Goal: Information Seeking & Learning: Learn about a topic

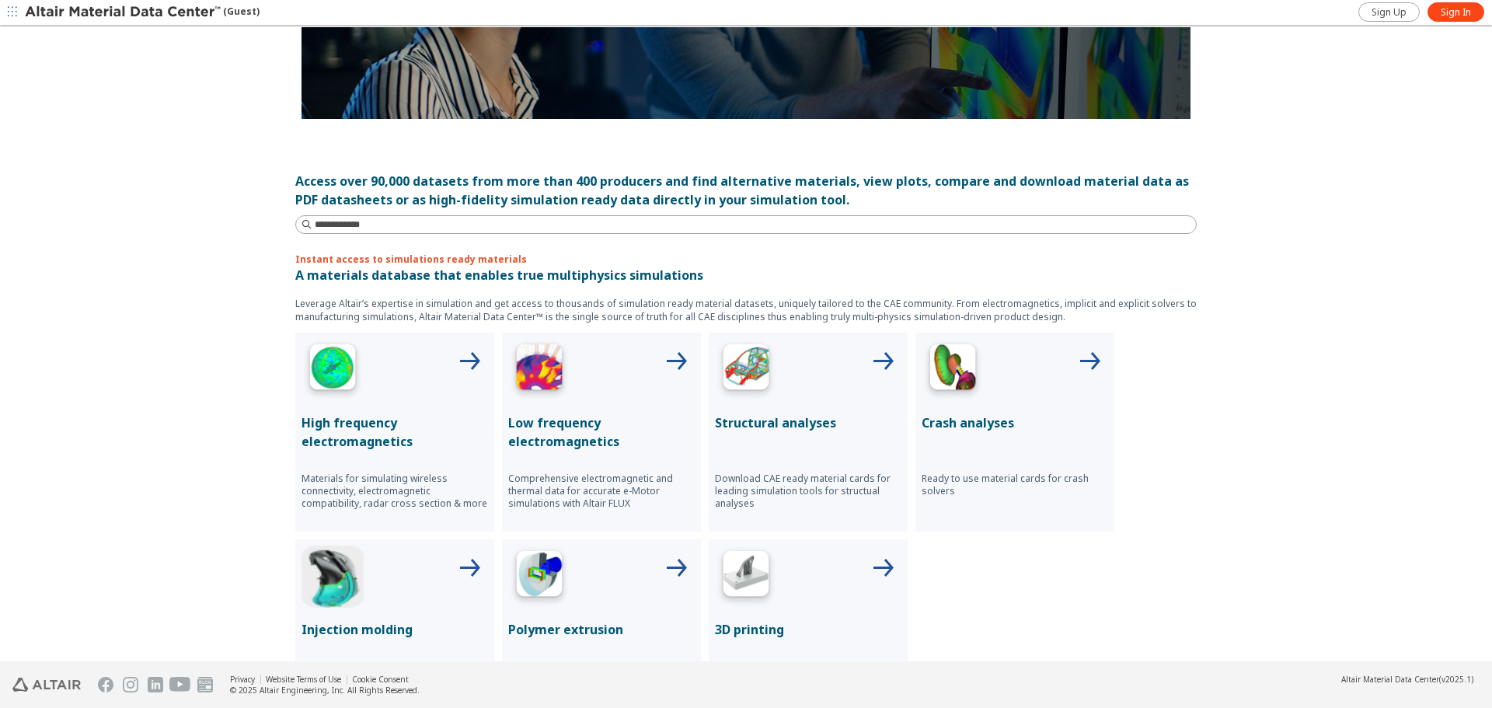
scroll to position [466, 0]
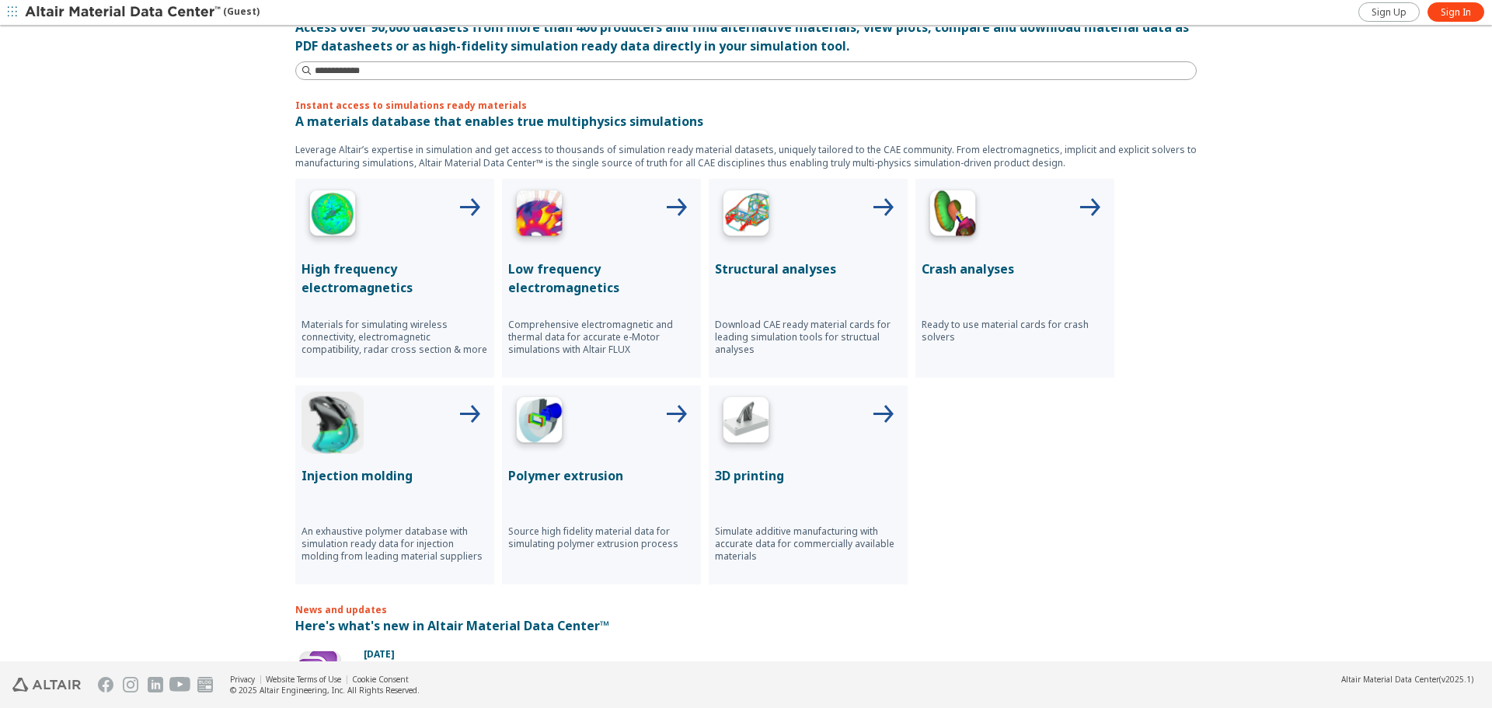
click at [664, 412] on icon at bounding box center [675, 414] width 37 height 37
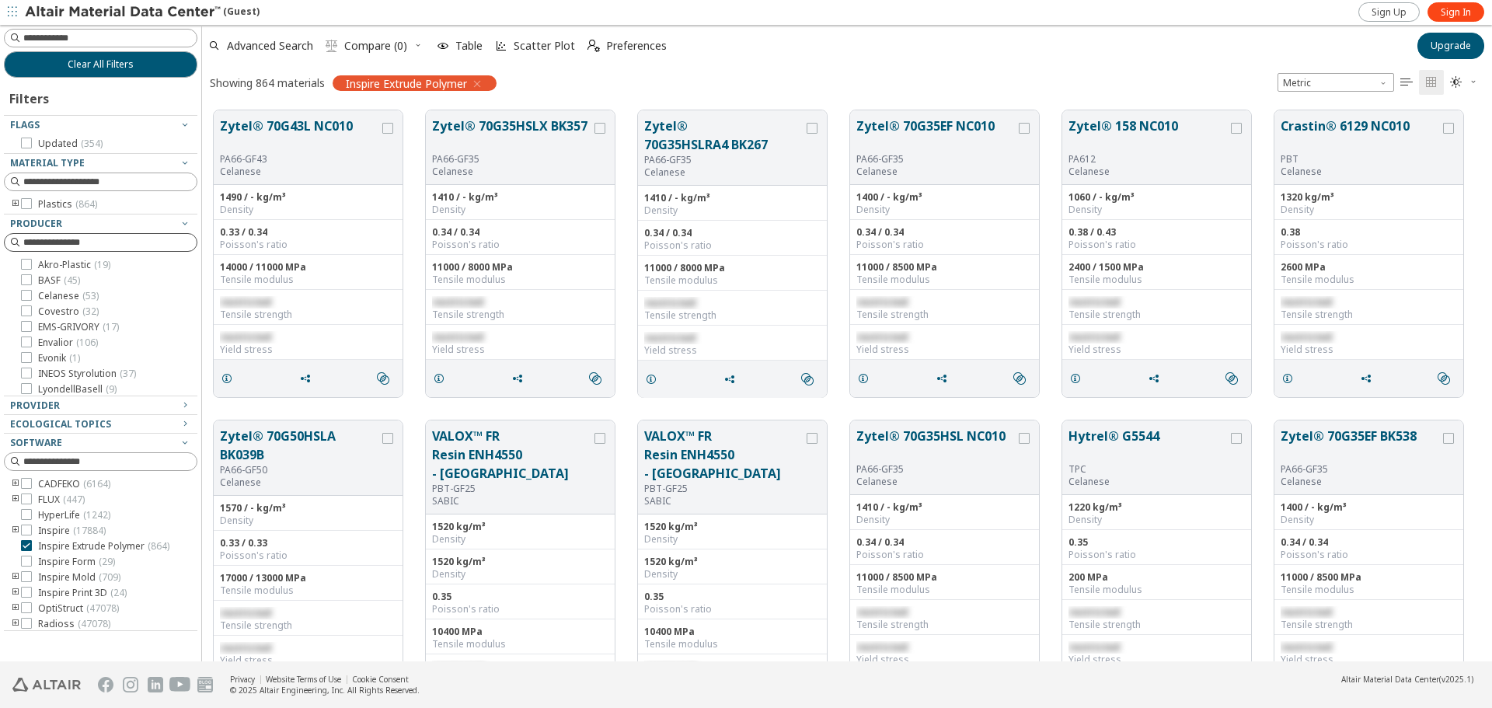
scroll to position [551, 1278]
click at [9, 202] on div "Plastics ( 864 )" at bounding box center [100, 204] width 193 height 12
click at [12, 202] on icon "toogle group" at bounding box center [15, 204] width 11 height 12
click at [37, 219] on icon "toogle group" at bounding box center [38, 220] width 11 height 12
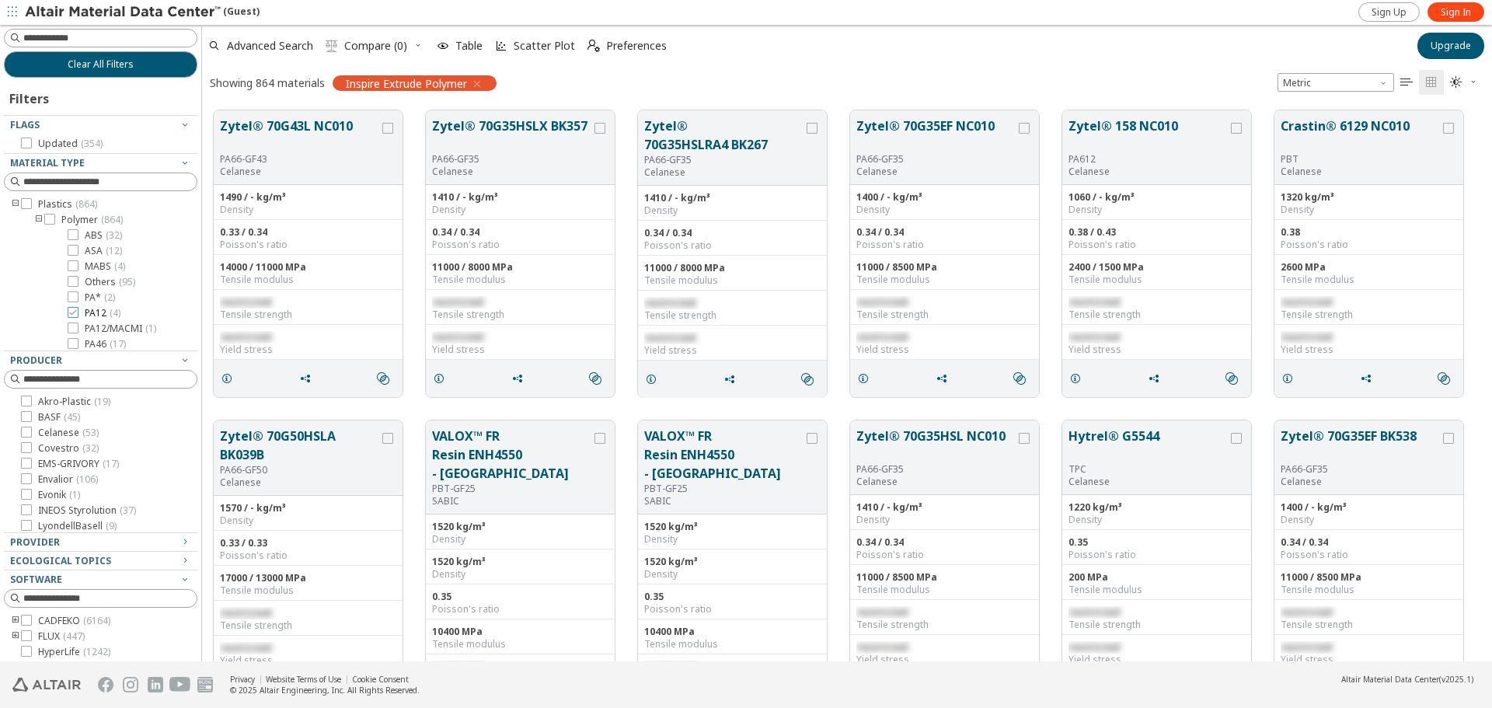
click at [76, 314] on icon at bounding box center [73, 312] width 11 height 11
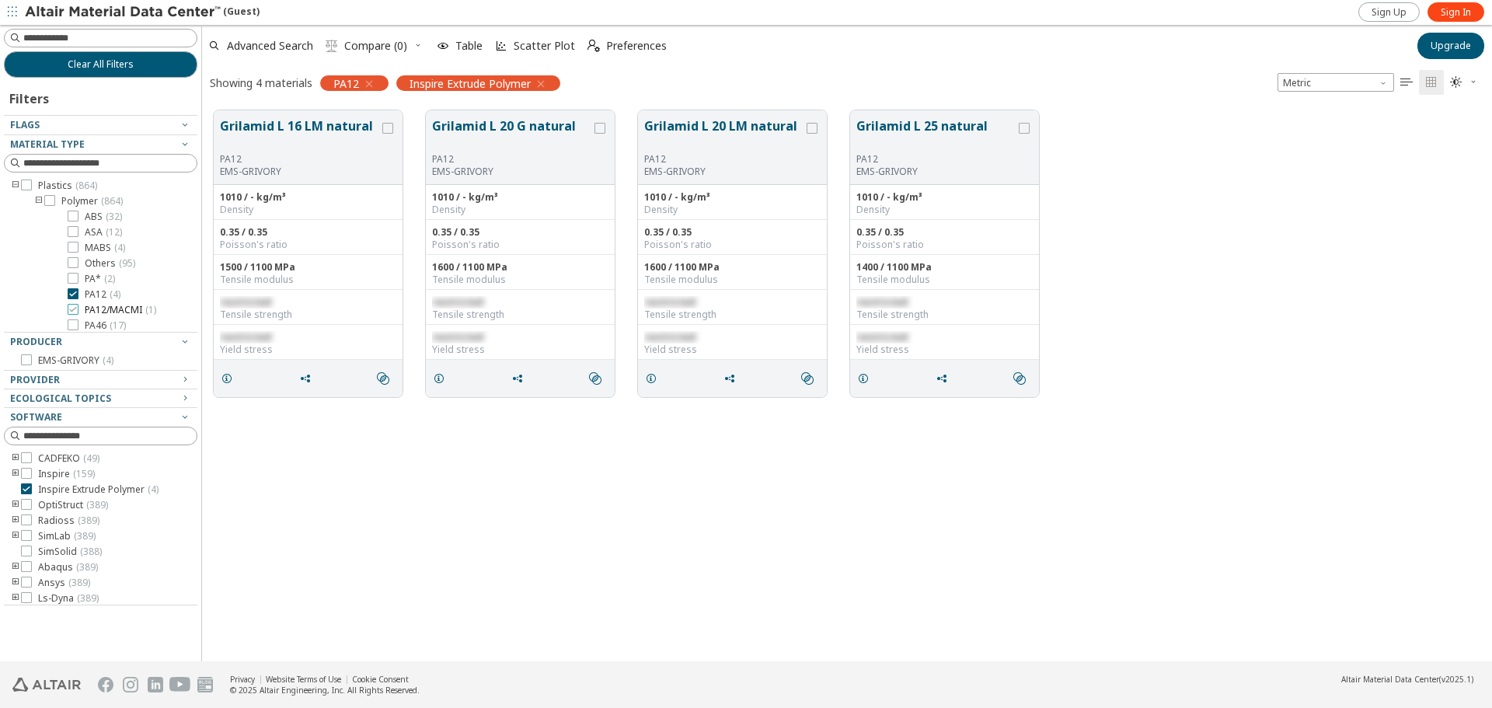
click at [75, 308] on icon at bounding box center [73, 309] width 11 height 11
